Goal: Information Seeking & Learning: Check status

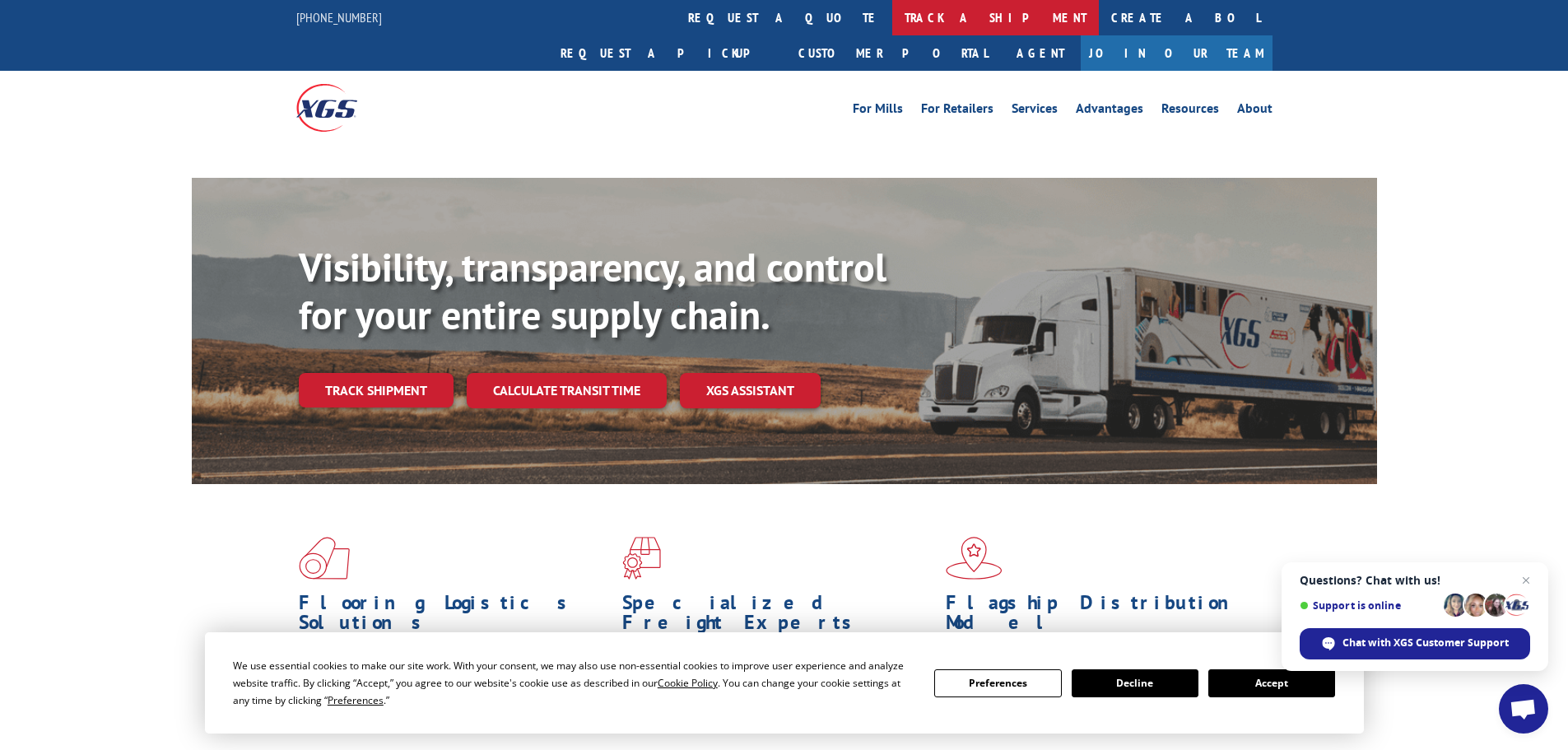
click at [892, 20] on link "track a shipment" at bounding box center [995, 18] width 207 height 35
click at [892, 24] on link "track a shipment" at bounding box center [995, 18] width 207 height 35
click at [1528, 578] on span "Close chat" at bounding box center [1526, 581] width 21 height 21
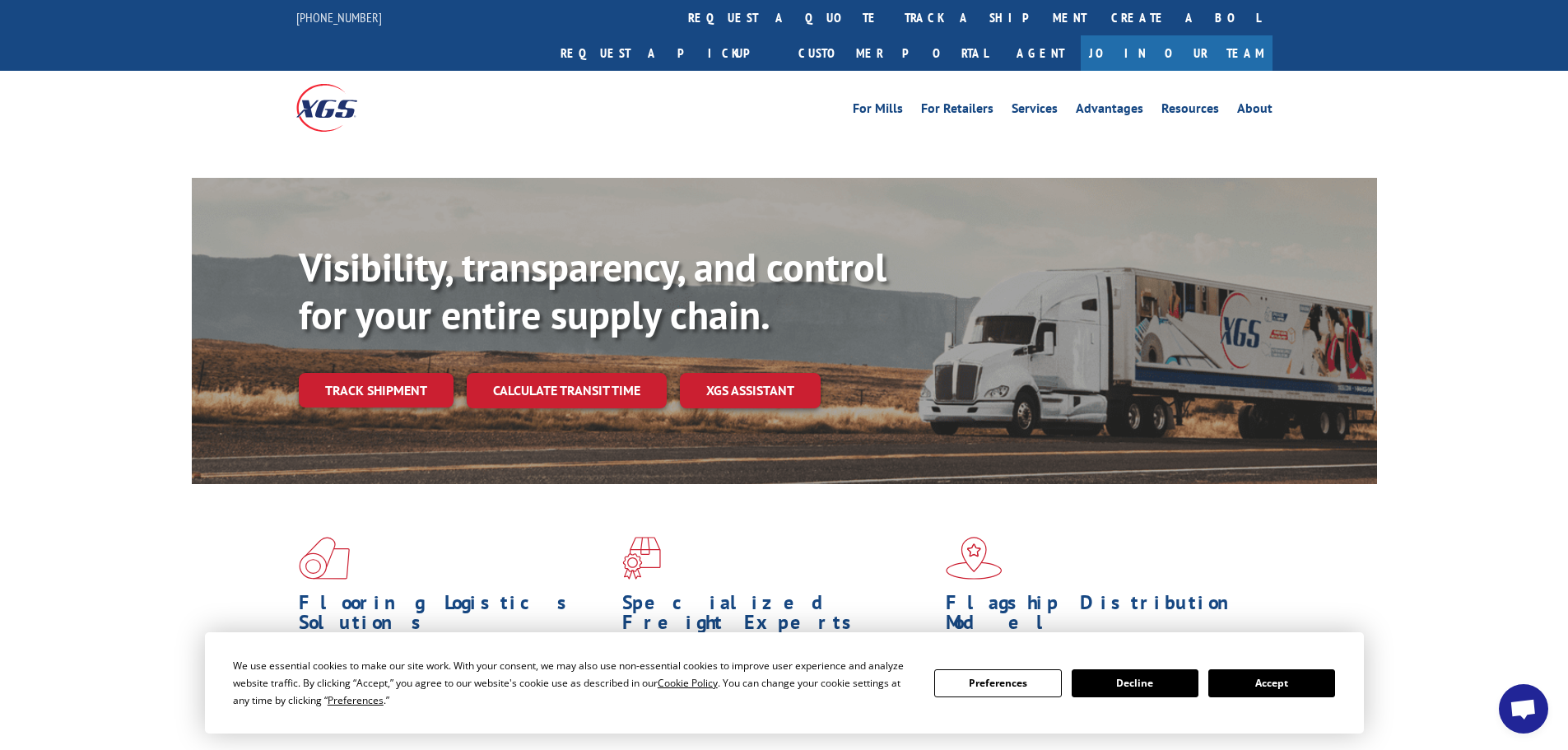
click at [1277, 679] on button "Accept" at bounding box center [1271, 683] width 126 height 28
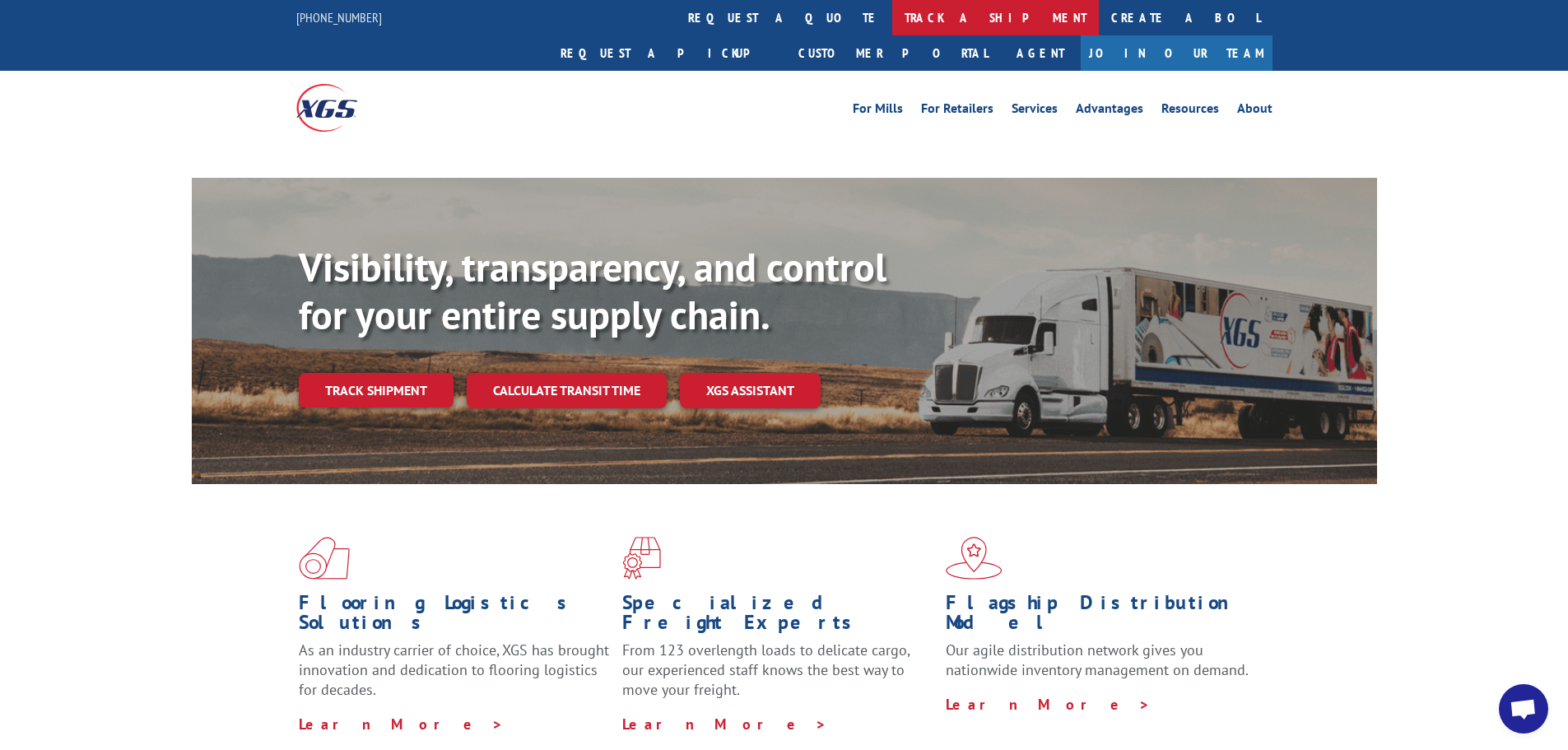
click at [892, 17] on link "track a shipment" at bounding box center [995, 18] width 207 height 35
click at [892, 12] on link "track a shipment" at bounding box center [995, 18] width 207 height 35
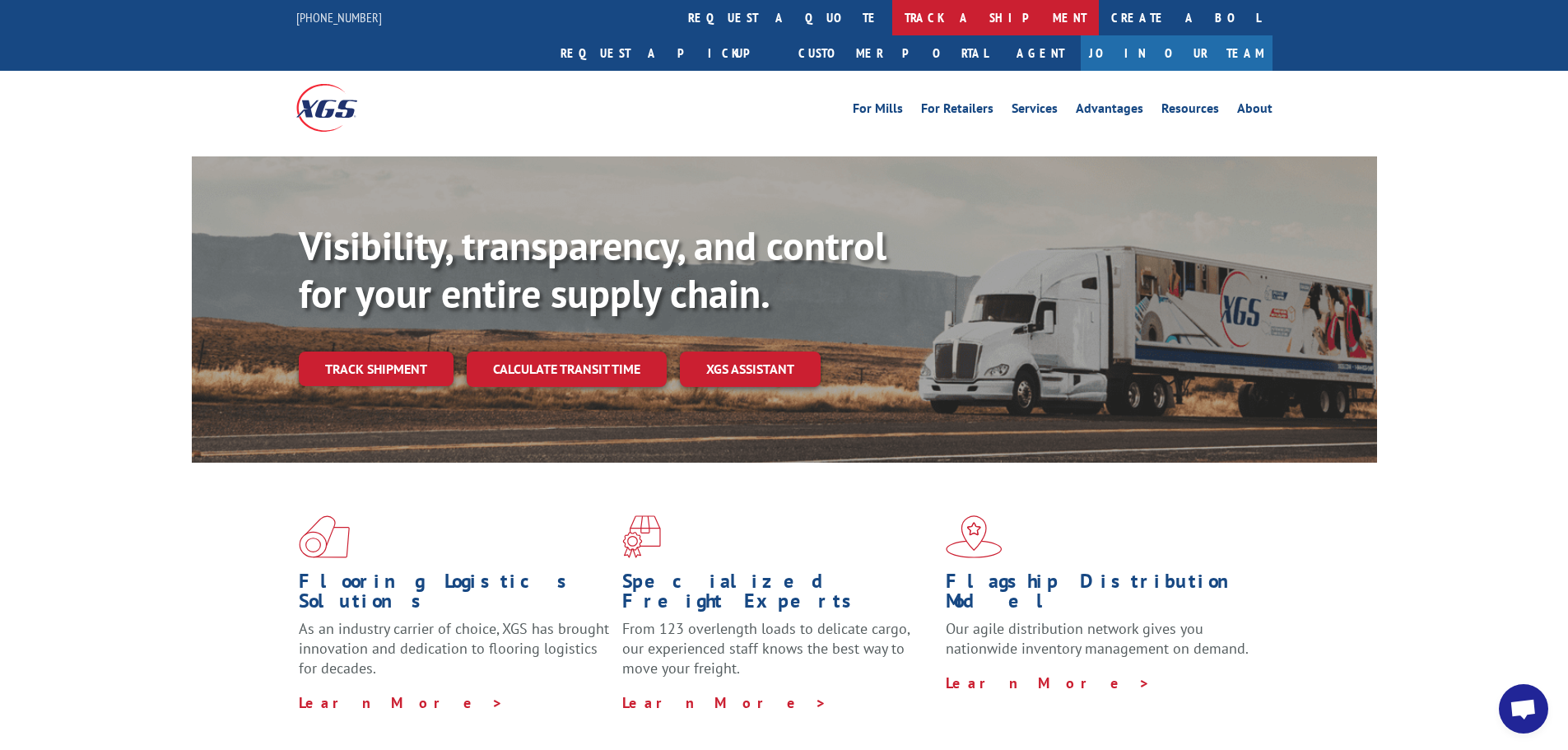
click at [892, 23] on link "track a shipment" at bounding box center [995, 18] width 207 height 35
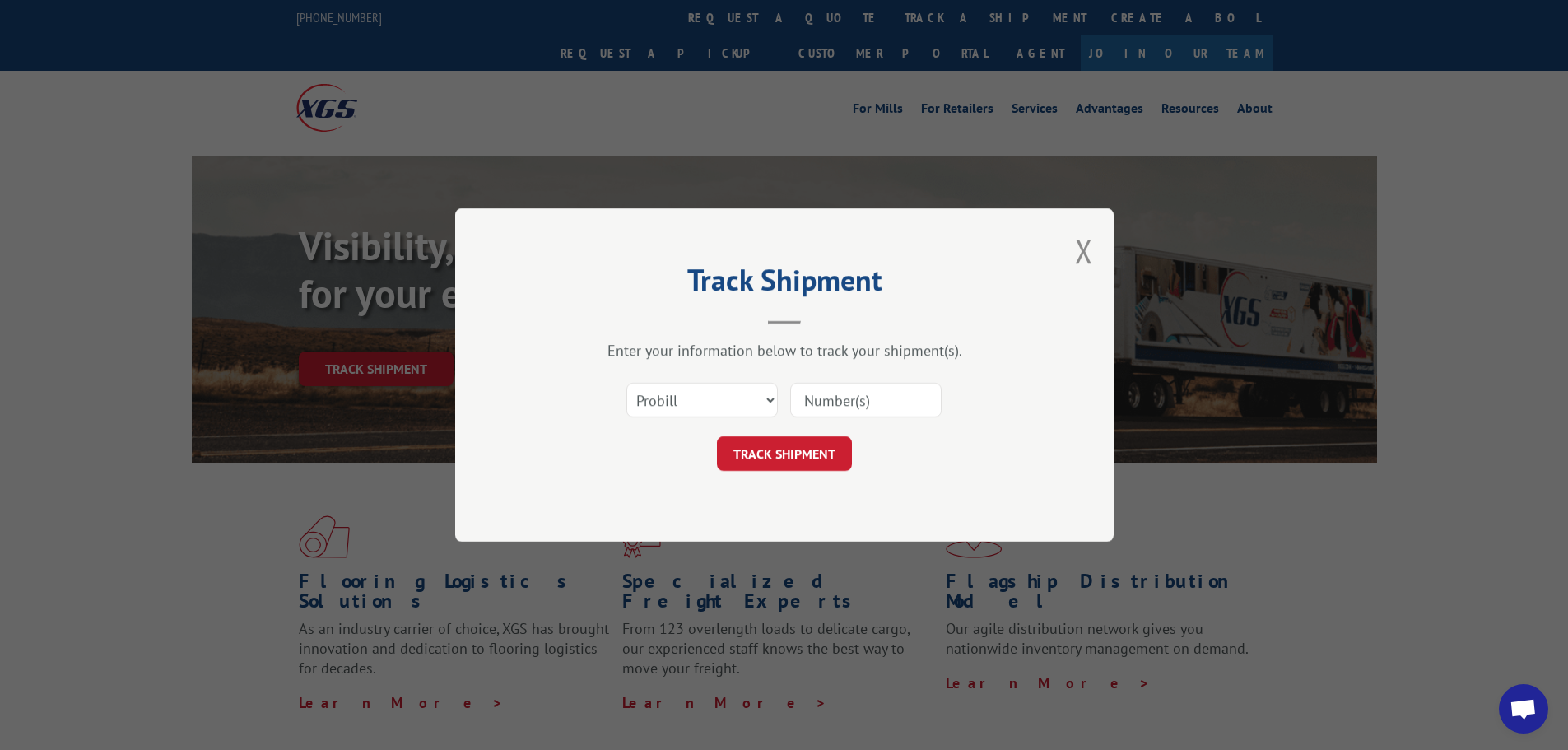
click at [828, 401] on input at bounding box center [865, 400] width 152 height 34
paste input "17607384"
type input "17607384"
click at [792, 456] on button "TRACK SHIPMENT" at bounding box center [784, 453] width 135 height 34
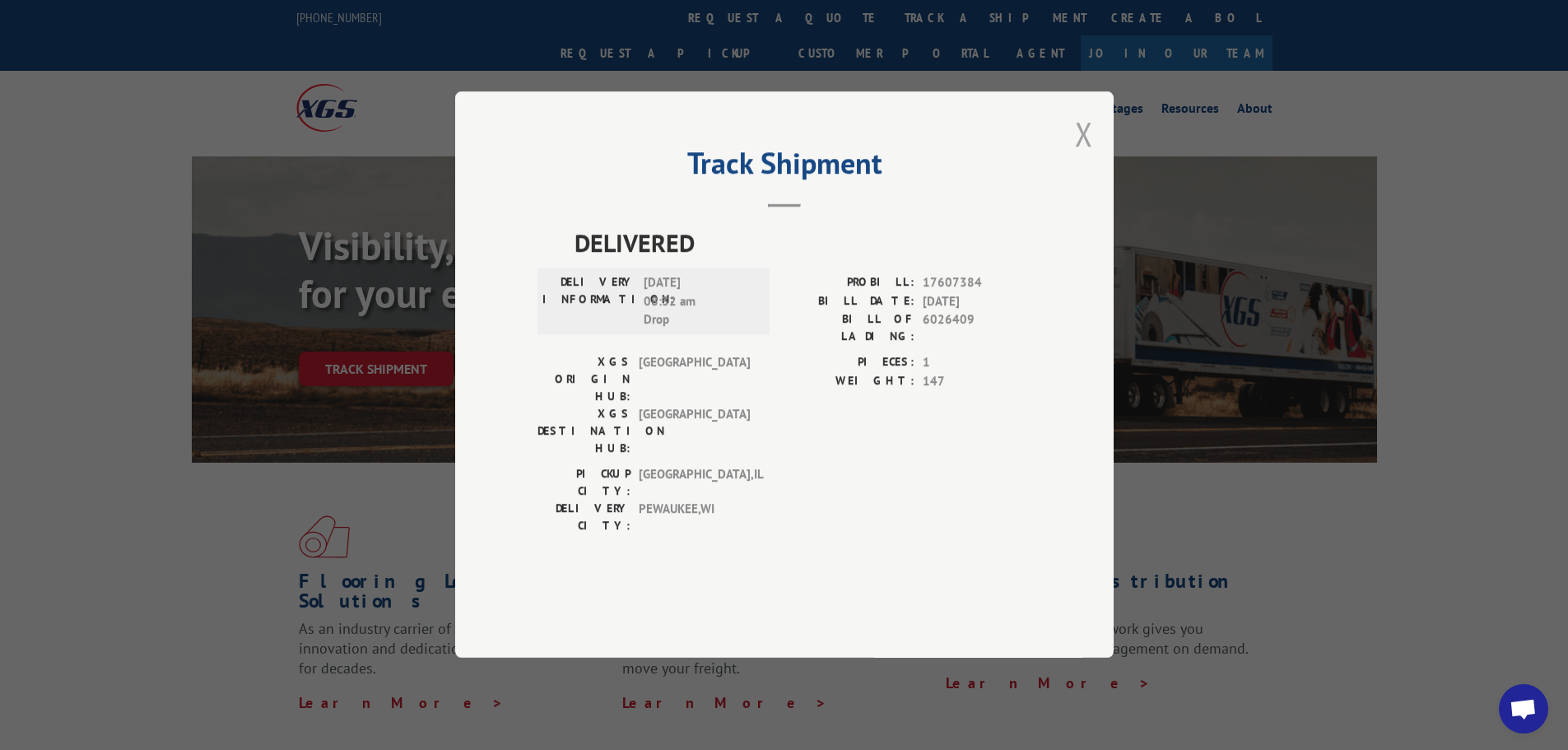
click at [1082, 156] on button "Close modal" at bounding box center [1084, 134] width 18 height 44
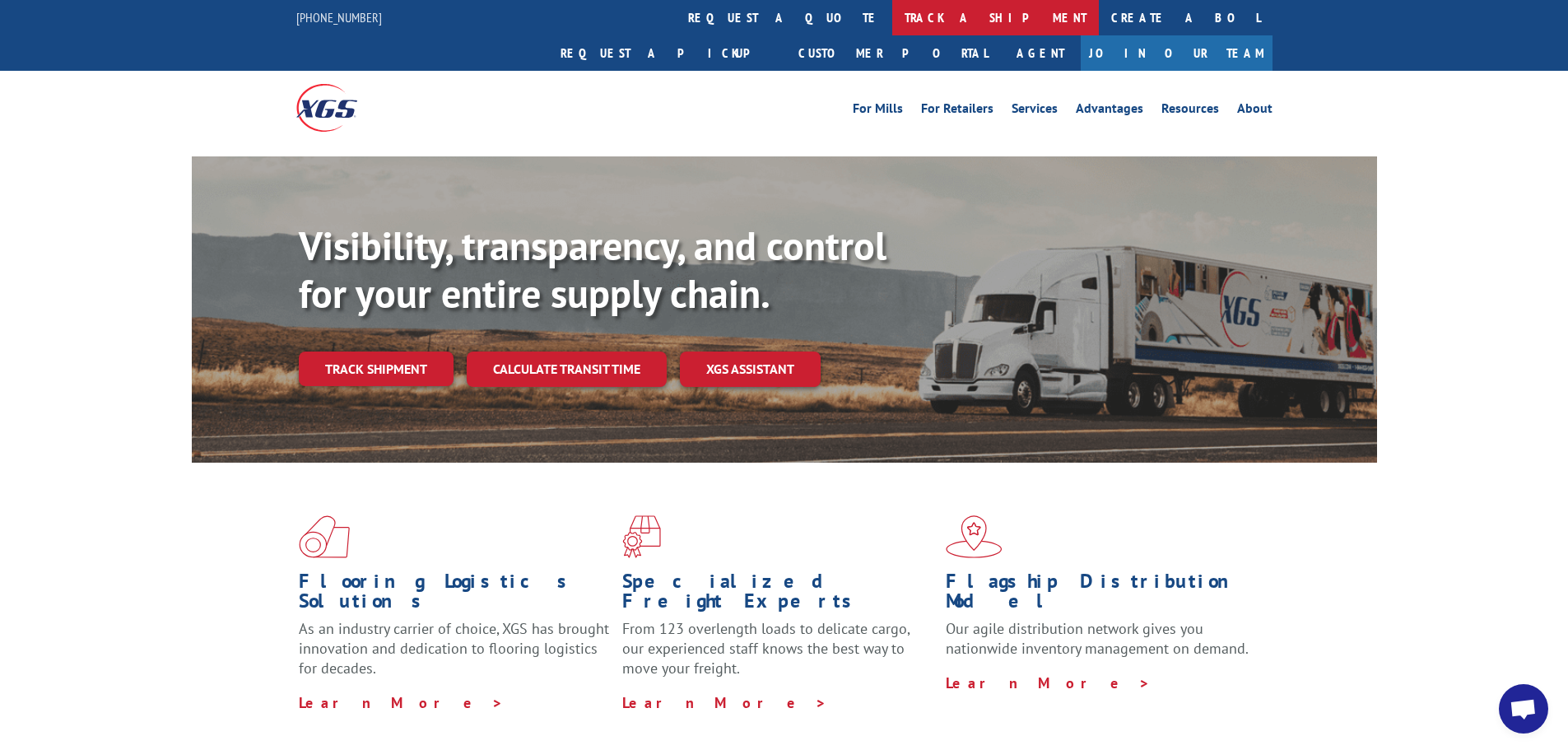
click at [892, 25] on link "track a shipment" at bounding box center [995, 18] width 207 height 35
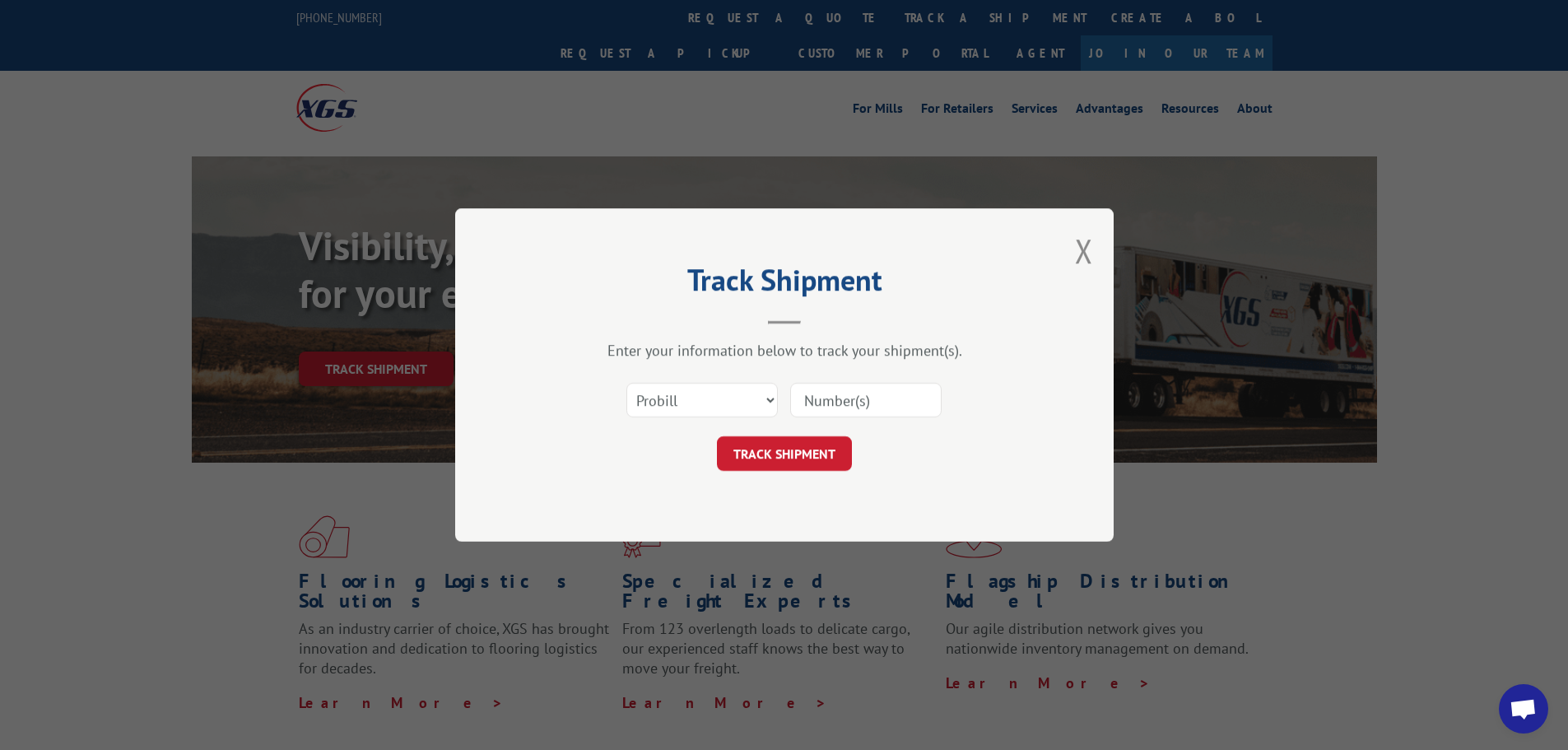
click at [864, 406] on input at bounding box center [865, 400] width 152 height 34
paste input "17607796"
type input "17607796"
click at [818, 447] on button "TRACK SHIPMENT" at bounding box center [784, 453] width 135 height 34
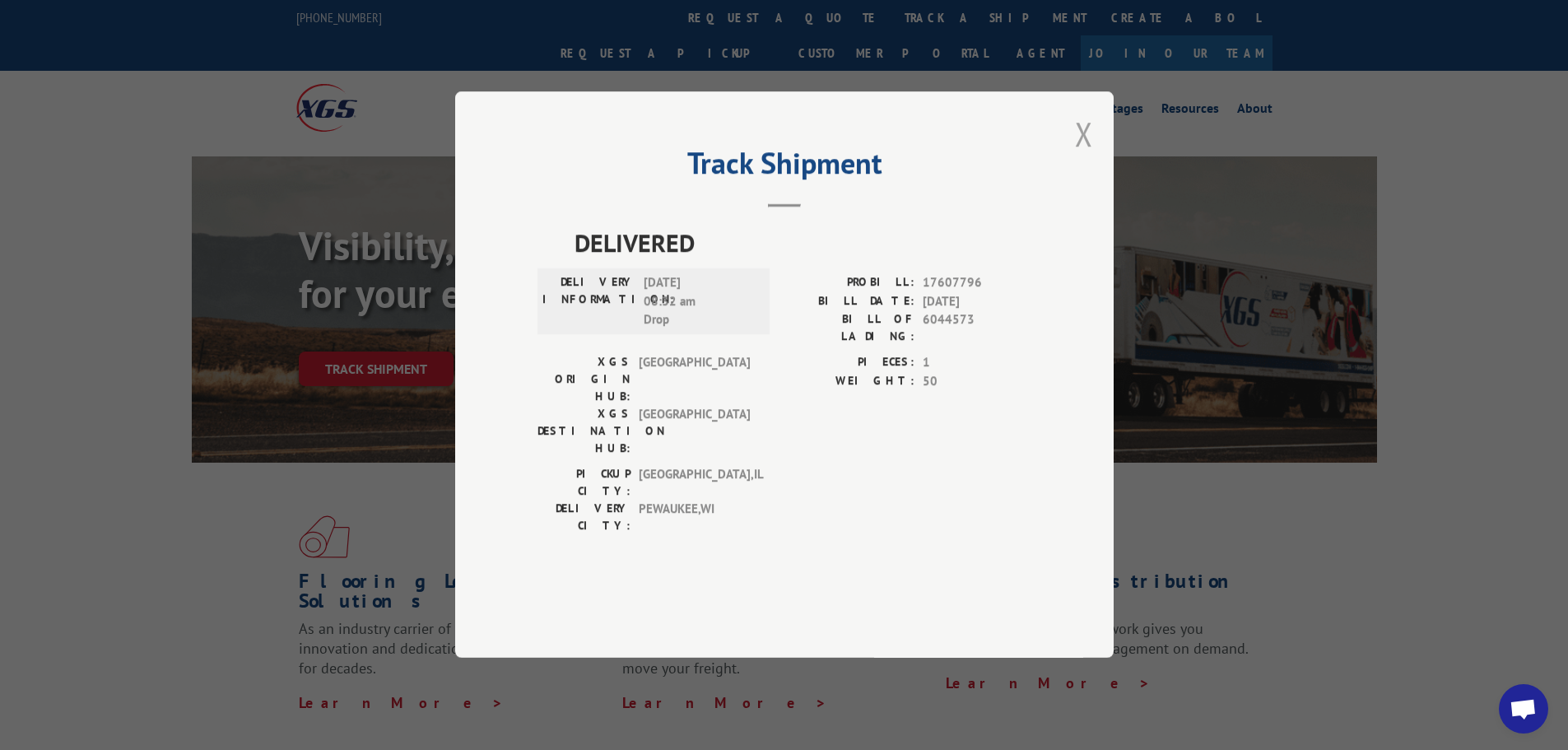
click at [1081, 156] on button "Close modal" at bounding box center [1084, 134] width 18 height 44
